Goal: Task Accomplishment & Management: Manage account settings

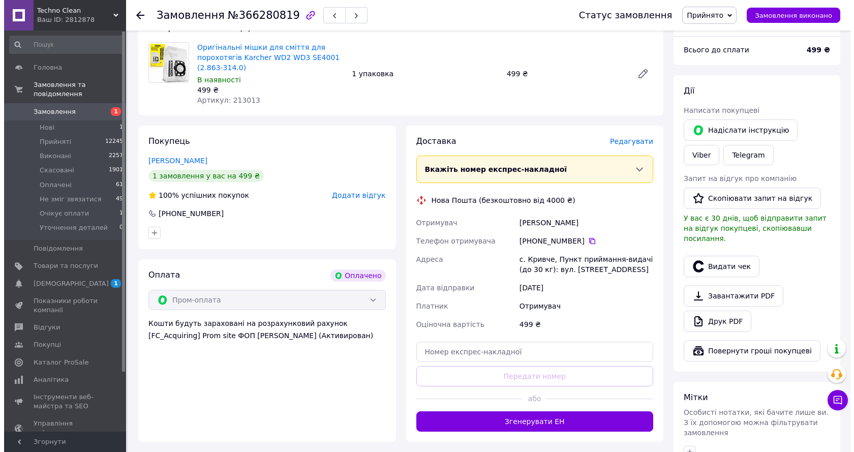
scroll to position [102, 0]
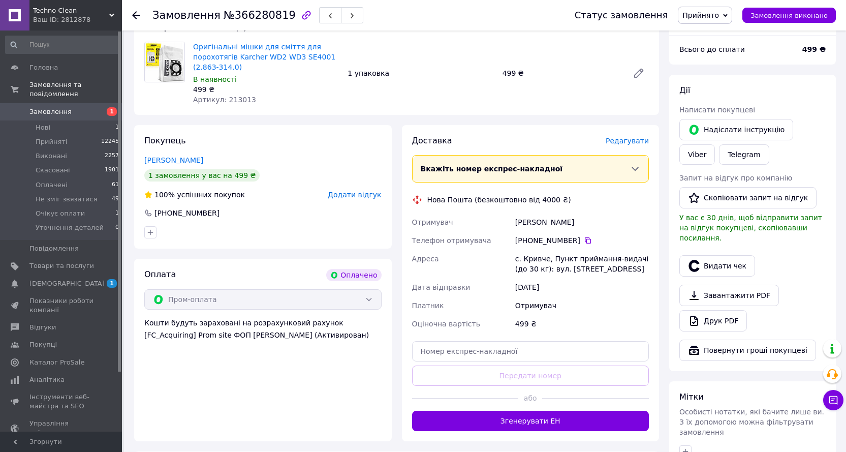
click at [643, 143] on span "Редагувати" at bounding box center [627, 141] width 43 height 8
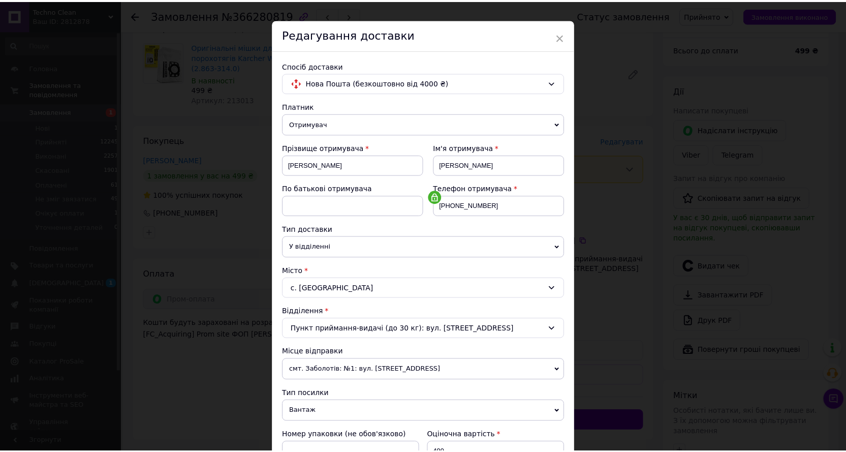
scroll to position [223, 0]
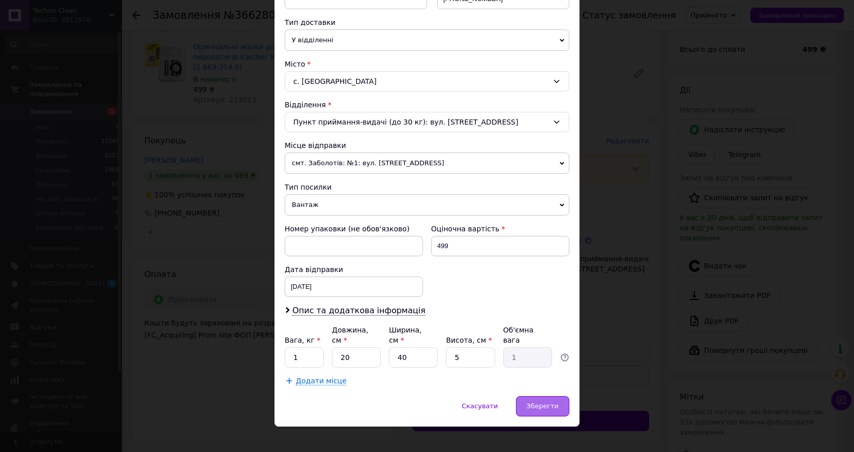
click at [547, 402] on span "Зберегти" at bounding box center [543, 406] width 32 height 8
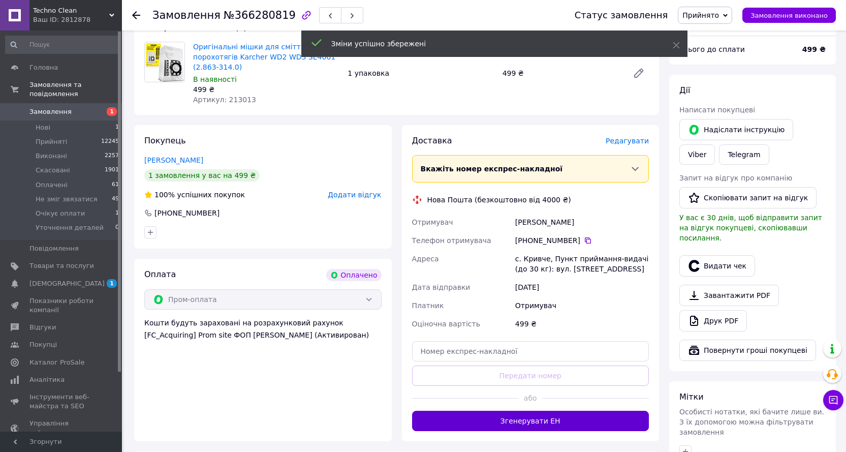
click at [532, 423] on button "Згенерувати ЕН" at bounding box center [530, 421] width 237 height 20
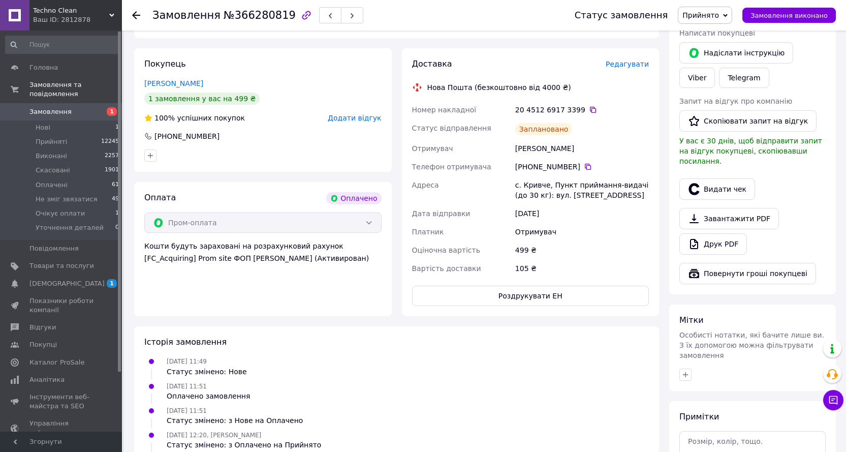
scroll to position [254, 0]
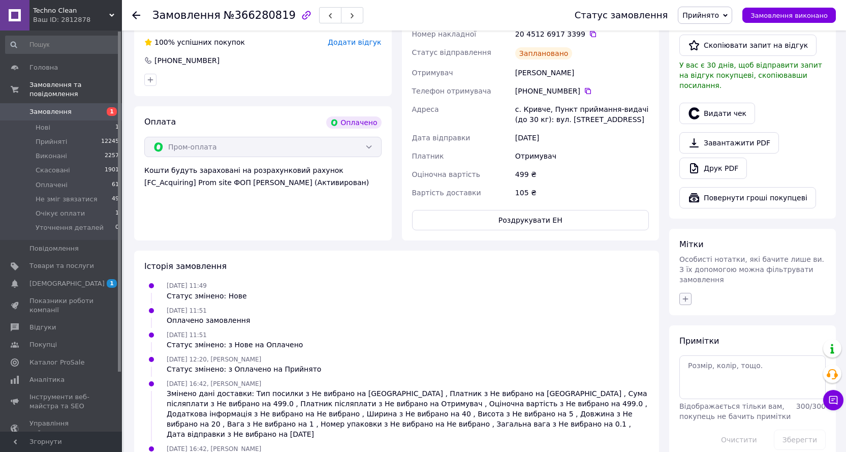
click at [685, 295] on icon "button" at bounding box center [686, 299] width 8 height 8
click at [709, 421] on label "КОНТРОЛЬ" at bounding box center [715, 425] width 38 height 8
checkbox input "true"
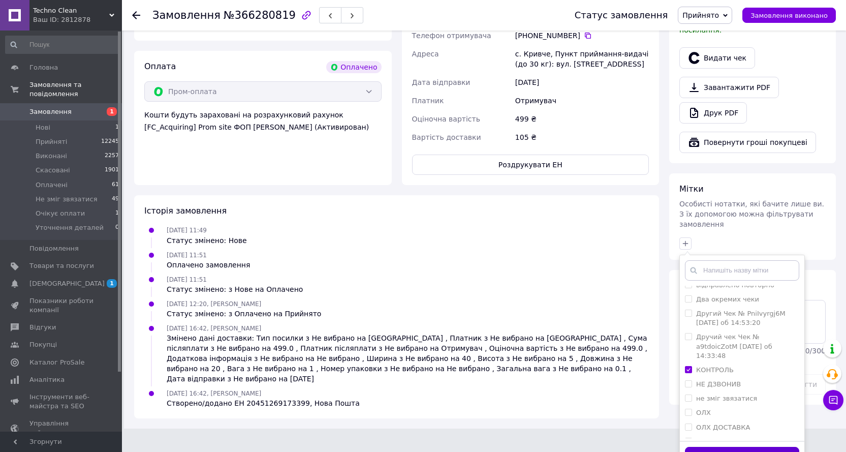
click at [758, 447] on button "Додати мітку" at bounding box center [742, 457] width 114 height 20
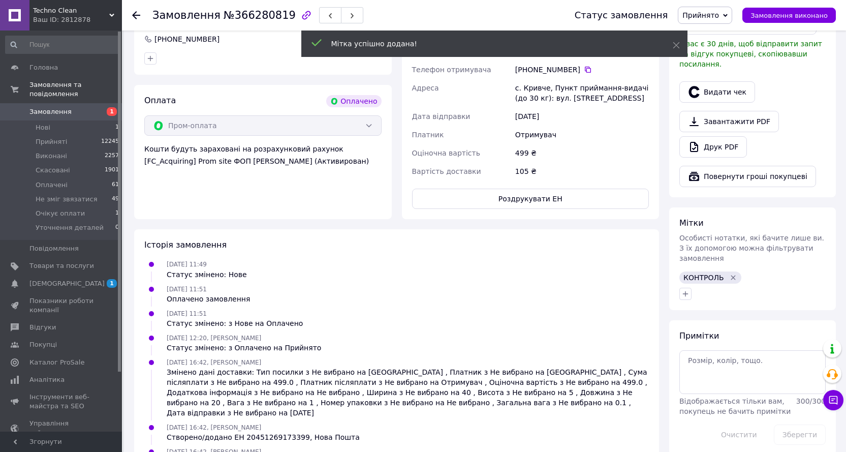
scroll to position [300, 0]
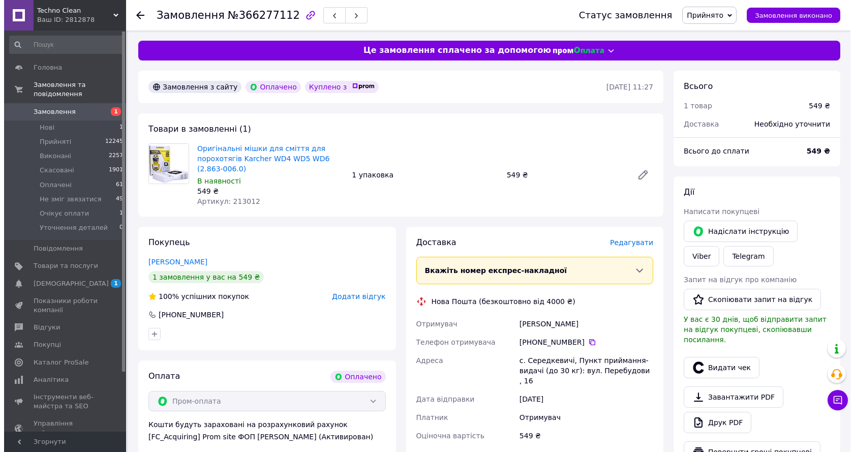
scroll to position [51, 0]
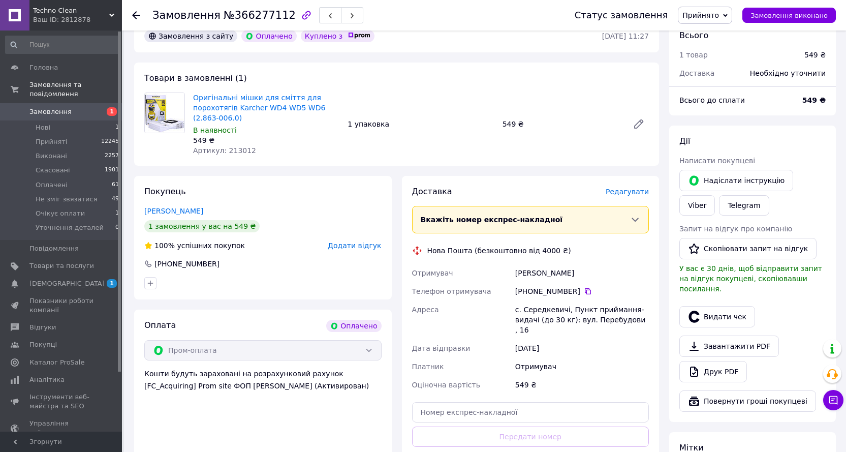
click at [631, 193] on span "Редагувати" at bounding box center [627, 192] width 43 height 8
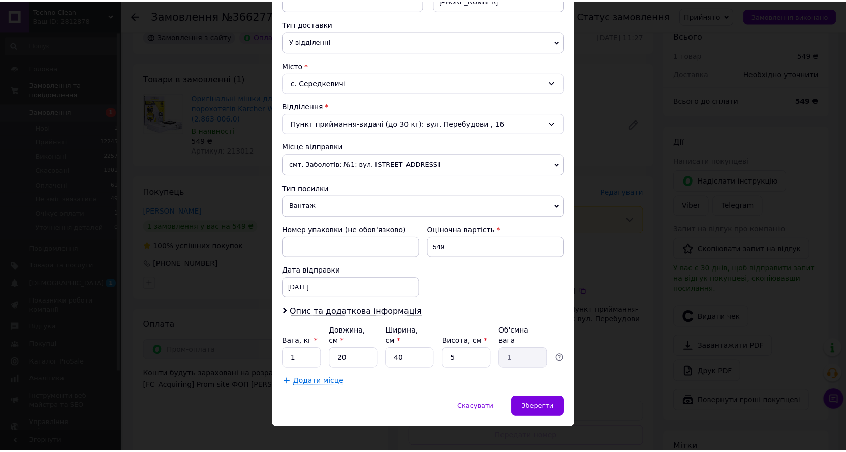
scroll to position [223, 0]
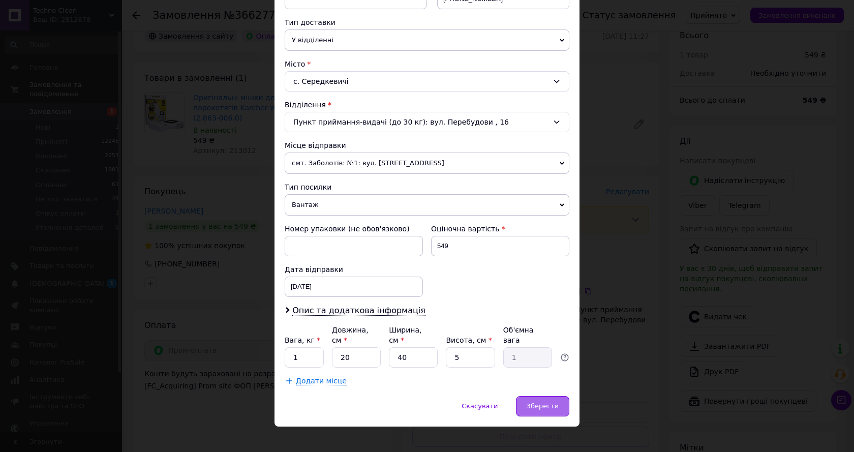
click at [540, 402] on span "Зберегти" at bounding box center [543, 406] width 32 height 8
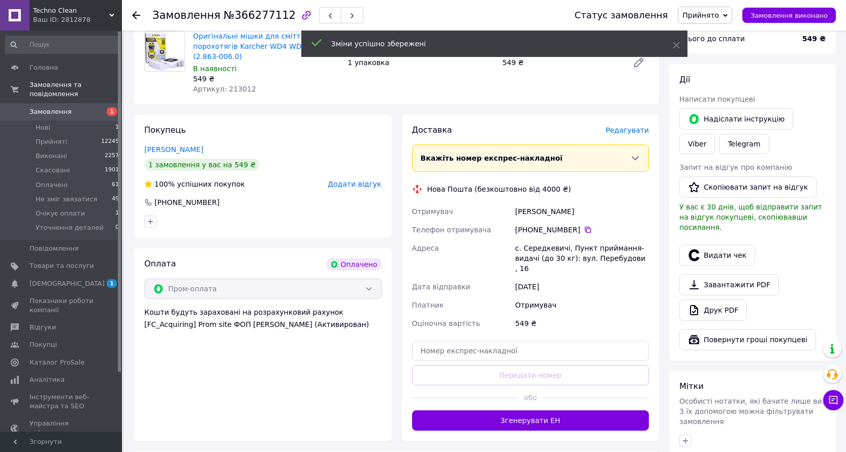
scroll to position [203, 0]
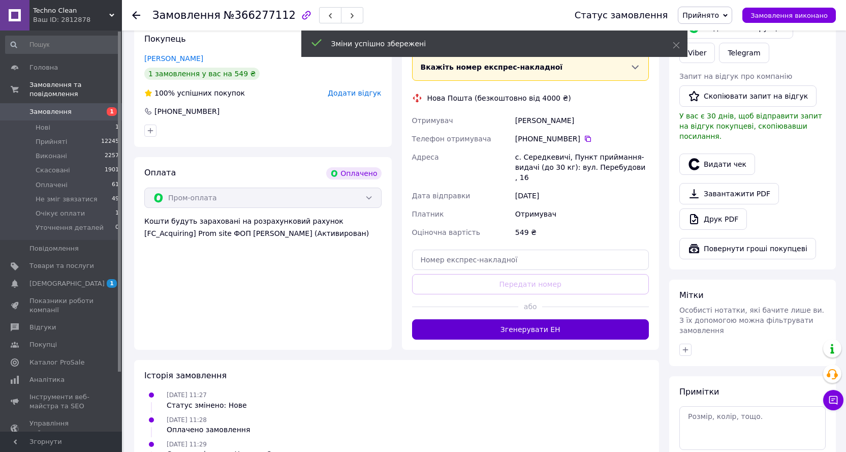
click at [534, 324] on button "Згенерувати ЕН" at bounding box center [530, 329] width 237 height 20
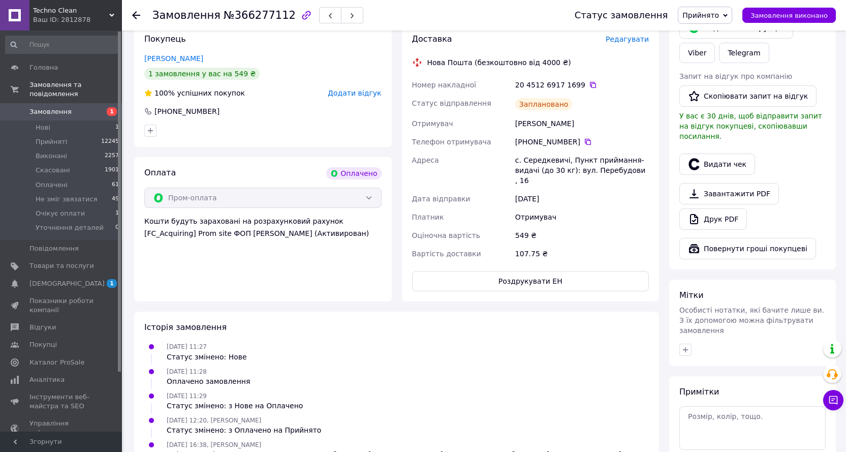
click at [583, 355] on ul "12.10.2025 11:27 Статус змінено: Нове 12.10.2025 11:28 Оплачено замовлення 12.1…" at bounding box center [396, 432] width 505 height 183
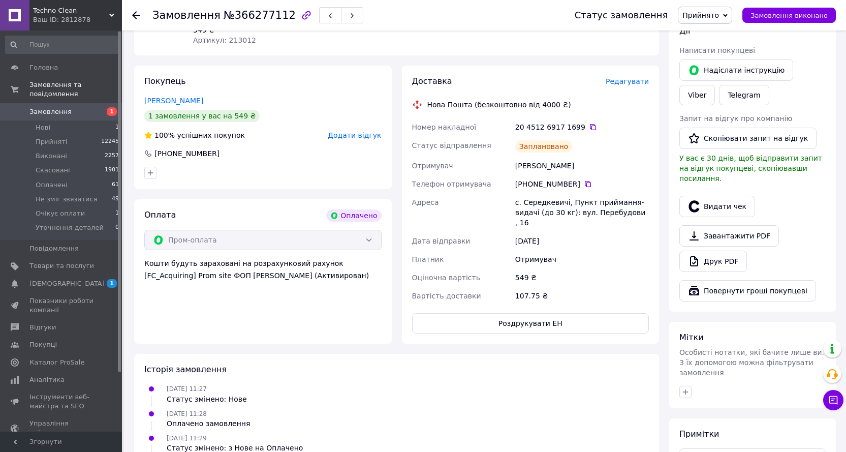
scroll to position [254, 0]
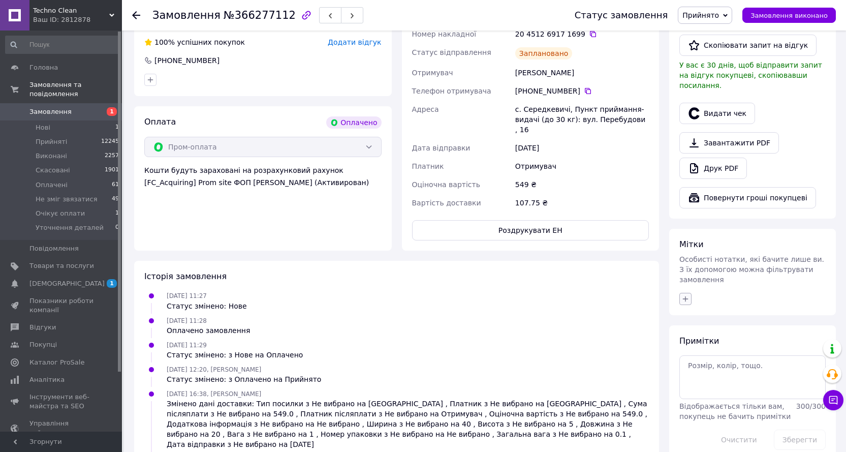
click at [689, 295] on icon "button" at bounding box center [686, 299] width 8 height 8
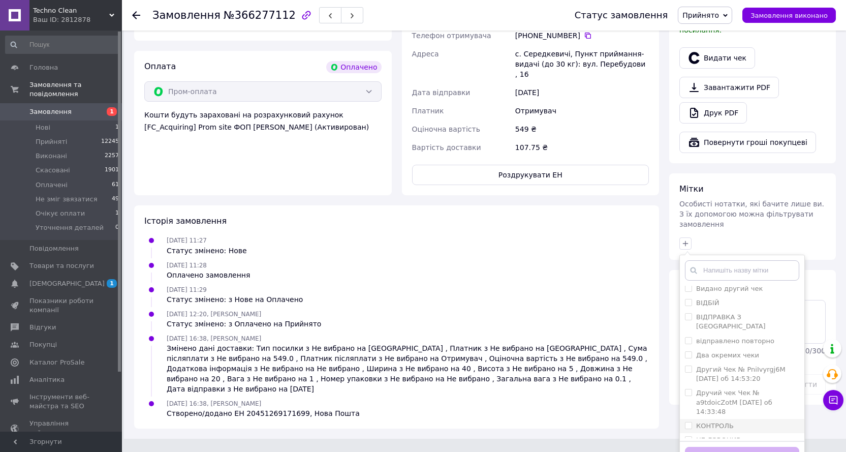
scroll to position [51, 0]
click at [710, 404] on label "КОНТРОЛЬ" at bounding box center [715, 408] width 38 height 8
checkbox input "true"
click at [737, 447] on button "Додати мітку" at bounding box center [742, 457] width 114 height 20
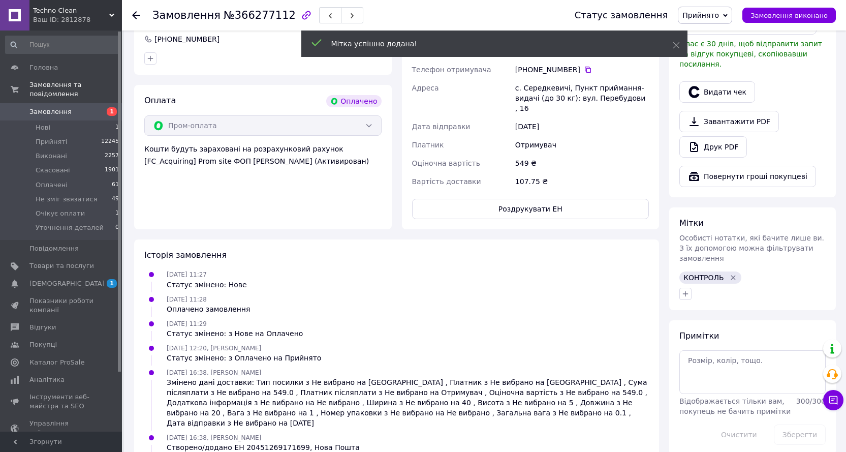
scroll to position [300, 0]
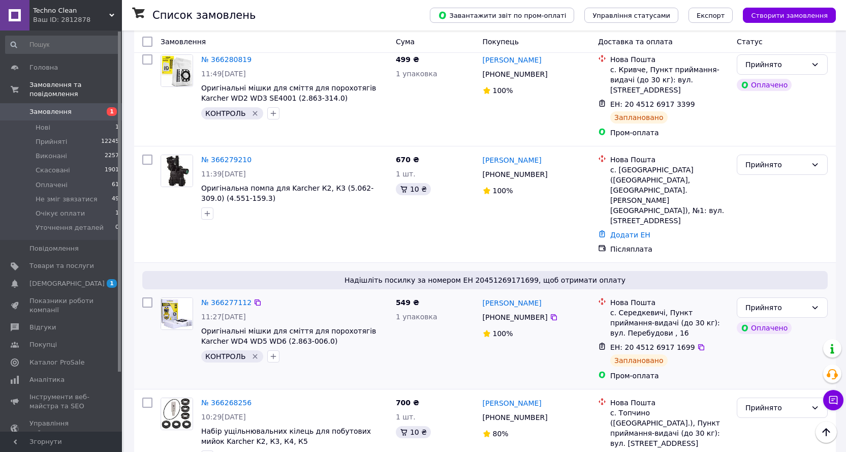
scroll to position [378, 0]
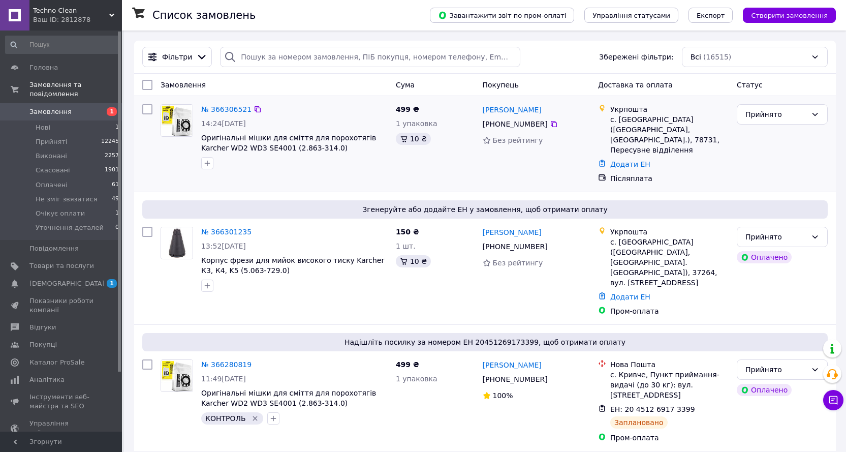
click at [758, 177] on div "Прийнято" at bounding box center [782, 143] width 99 height 87
click at [800, 164] on div "Прийнято" at bounding box center [782, 143] width 99 height 87
click at [362, 172] on div "№ 366306521 14:24, 12.10.2025 Оригінальні мішки для сміття для порохотягів Karc…" at bounding box center [294, 136] width 195 height 73
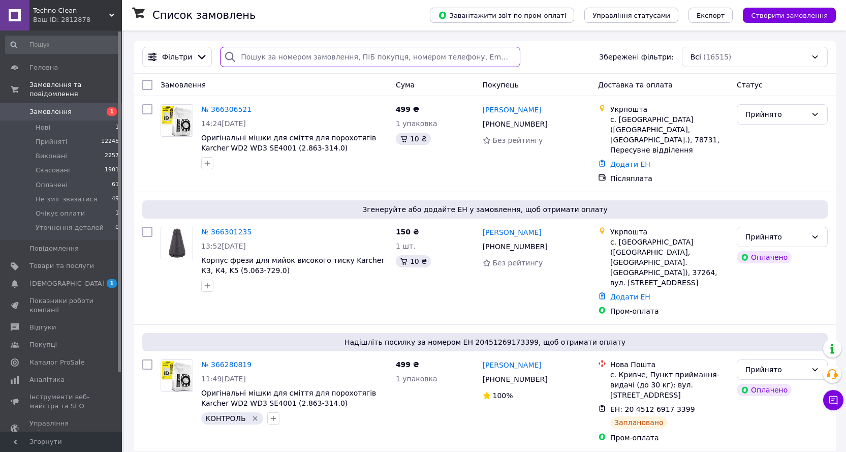
click at [300, 61] on input "search" at bounding box center [370, 57] width 300 height 20
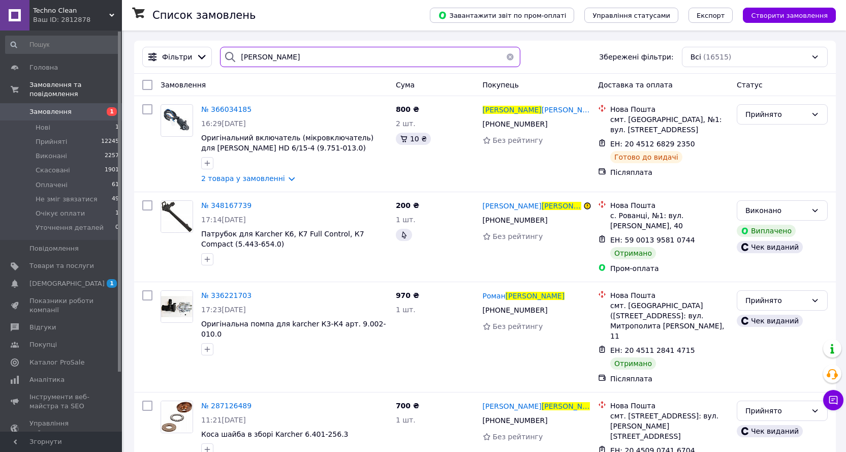
click at [251, 56] on input "черненко" at bounding box center [370, 57] width 300 height 20
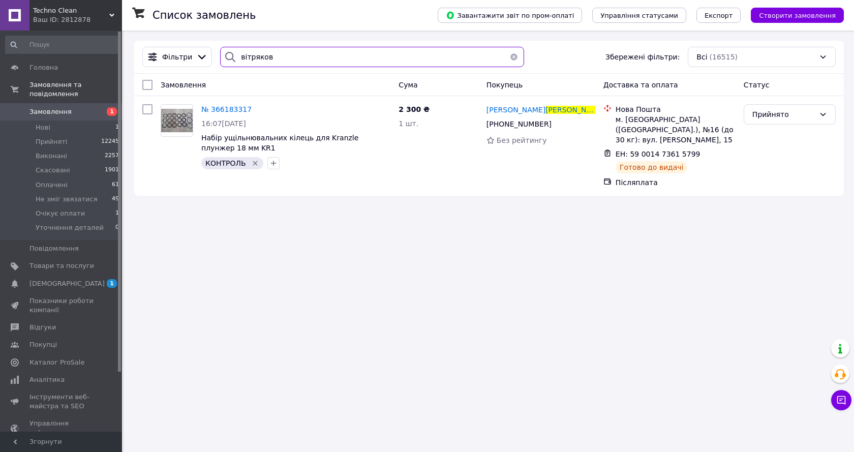
click at [250, 56] on input "вітряков" at bounding box center [371, 57] width 303 height 20
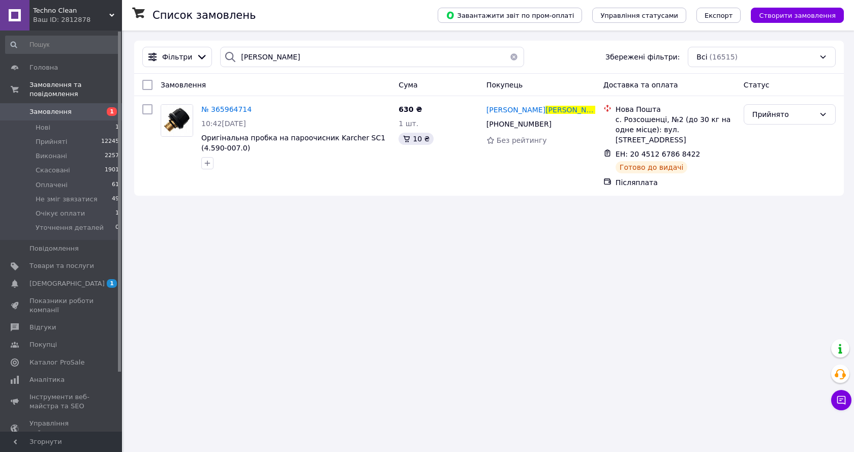
click at [235, 58] on div at bounding box center [230, 57] width 20 height 20
click at [239, 58] on input "харін" at bounding box center [371, 57] width 303 height 20
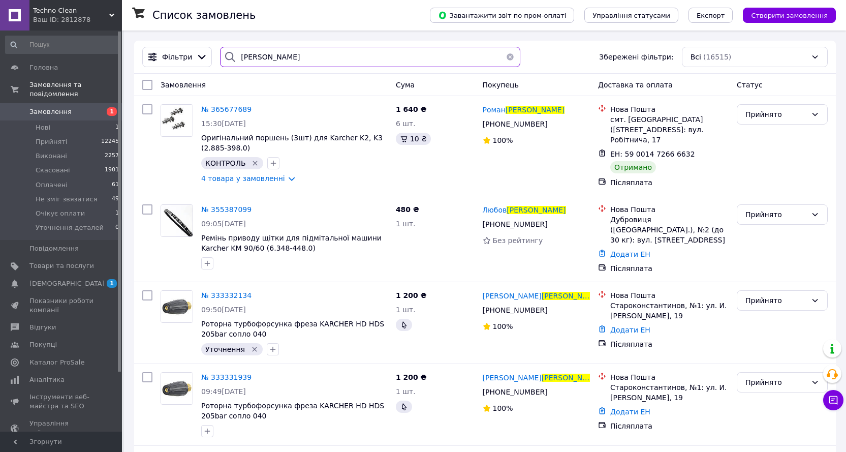
type input "герасимчук"
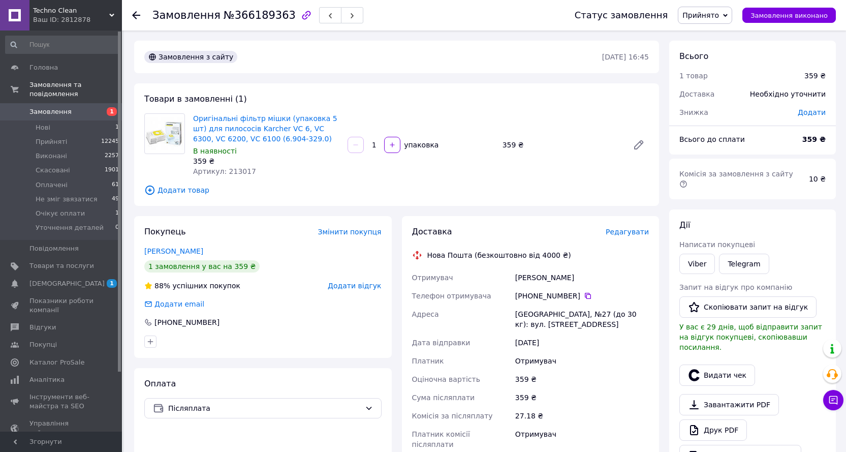
click at [626, 231] on span "Редагувати" at bounding box center [627, 232] width 43 height 8
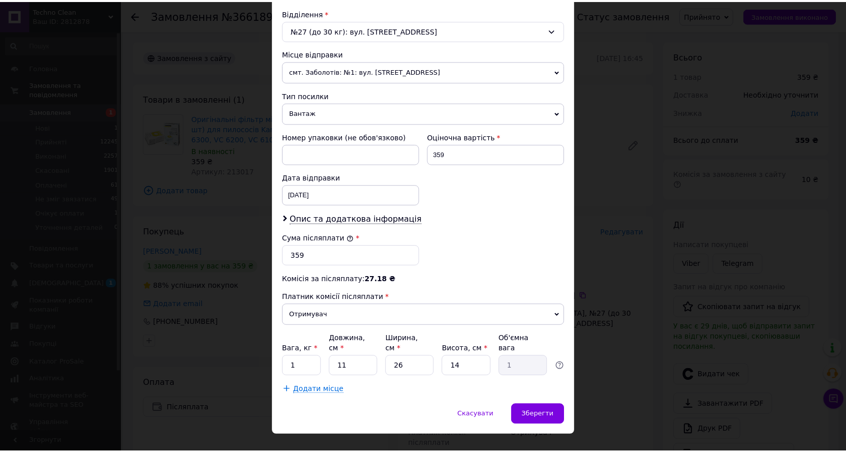
scroll to position [324, 0]
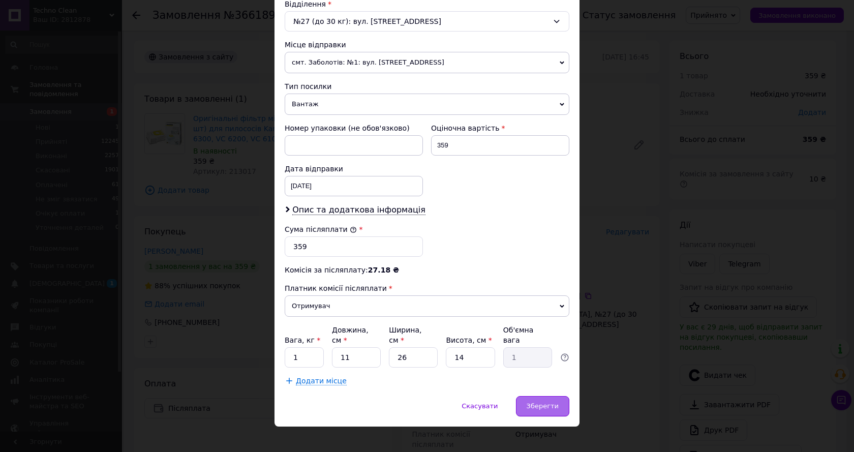
click at [548, 396] on div "Зберегти" at bounding box center [542, 406] width 53 height 20
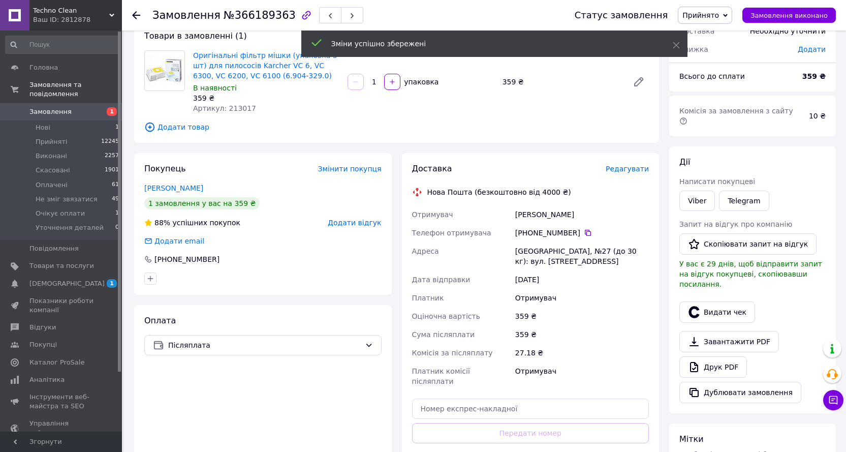
scroll to position [152, 0]
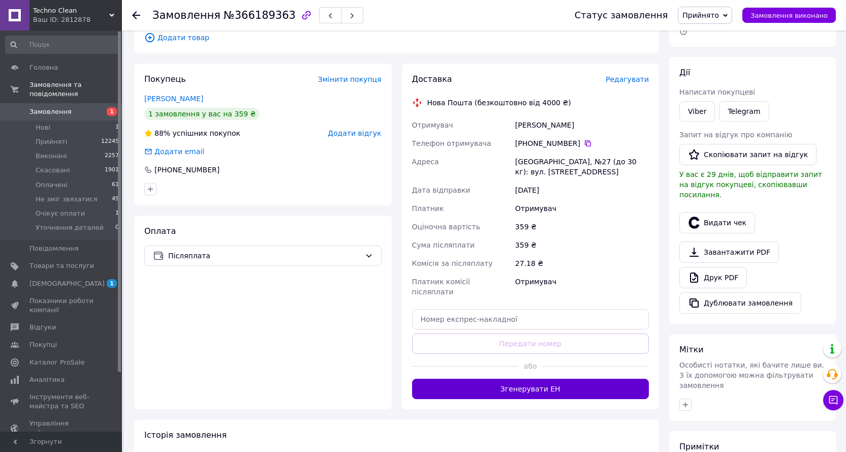
click at [553, 387] on button "Згенерувати ЕН" at bounding box center [530, 389] width 237 height 20
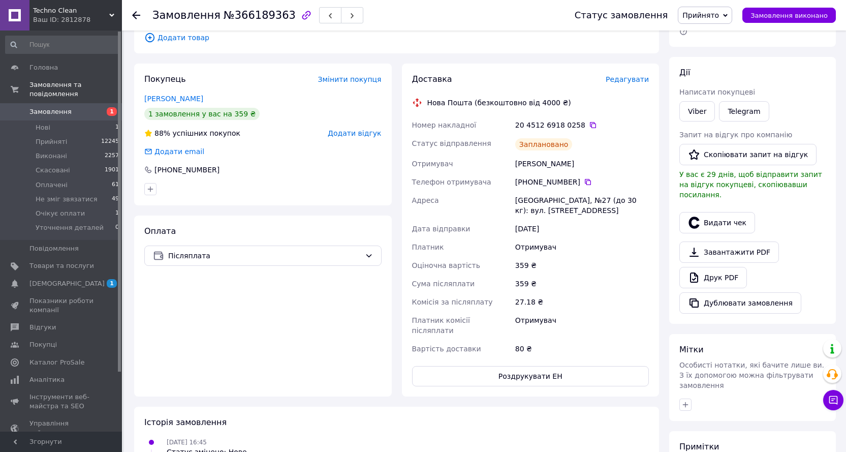
scroll to position [296, 0]
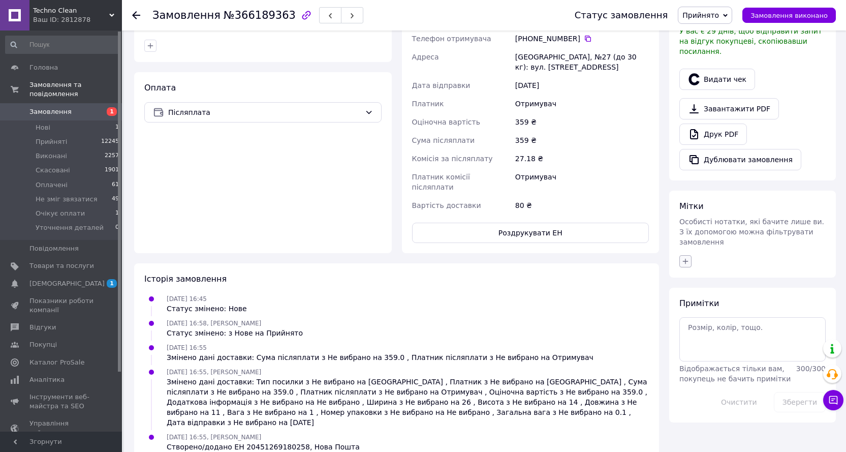
click at [687, 257] on icon "button" at bounding box center [686, 261] width 8 height 8
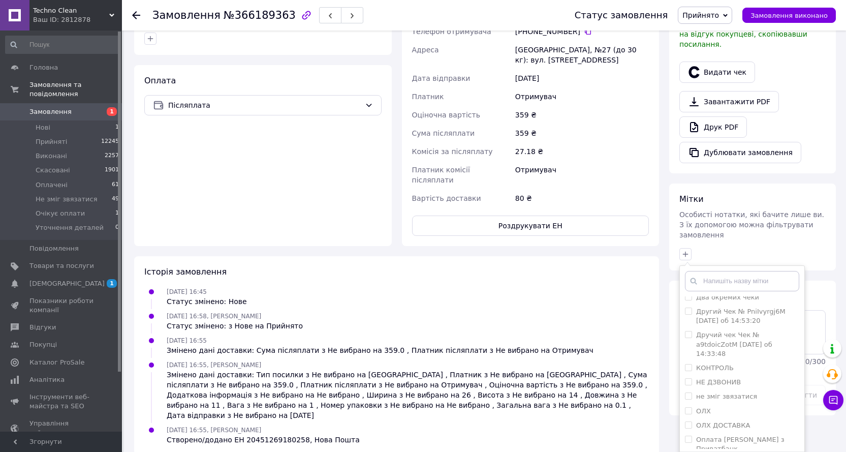
scroll to position [102, 0]
click at [713, 363] on label "КОНТРОЛЬ" at bounding box center [715, 367] width 38 height 8
checkbox input "true"
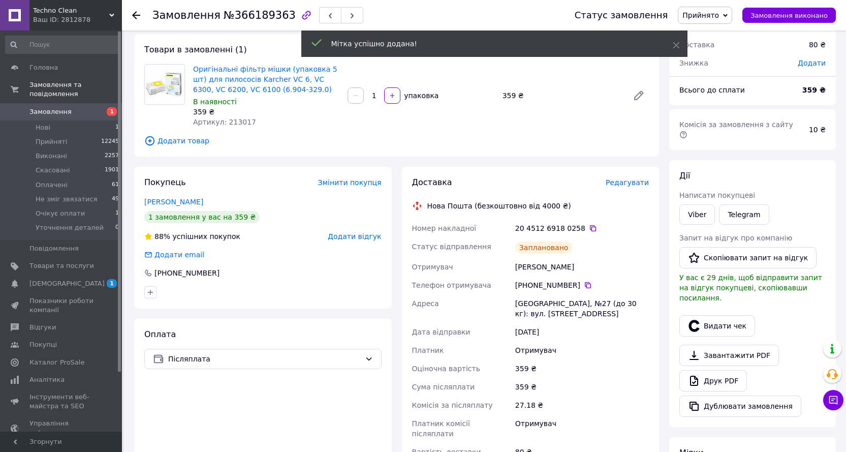
scroll to position [49, 0]
